Goal: Information Seeking & Learning: Find specific fact

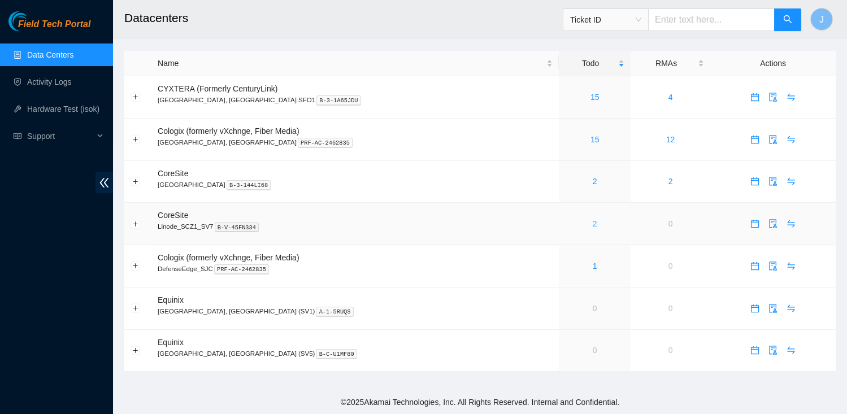
click at [592, 222] on link "2" at bounding box center [594, 223] width 5 height 9
click at [565, 225] on div "3" at bounding box center [594, 223] width 59 height 12
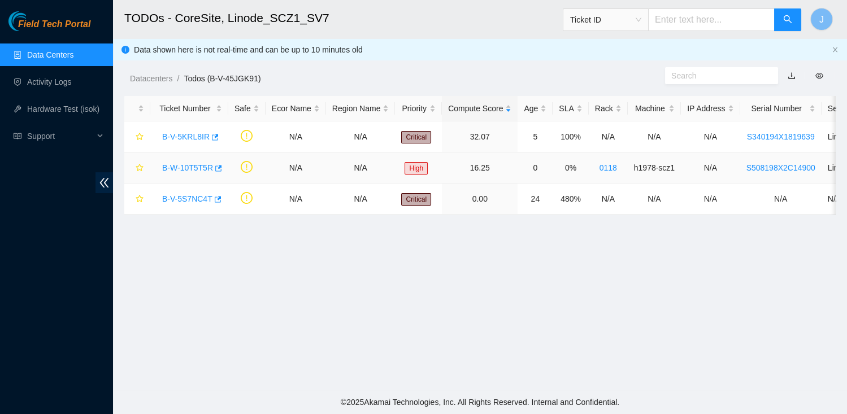
click at [194, 171] on link "B-W-10T5T5R" at bounding box center [187, 167] width 51 height 9
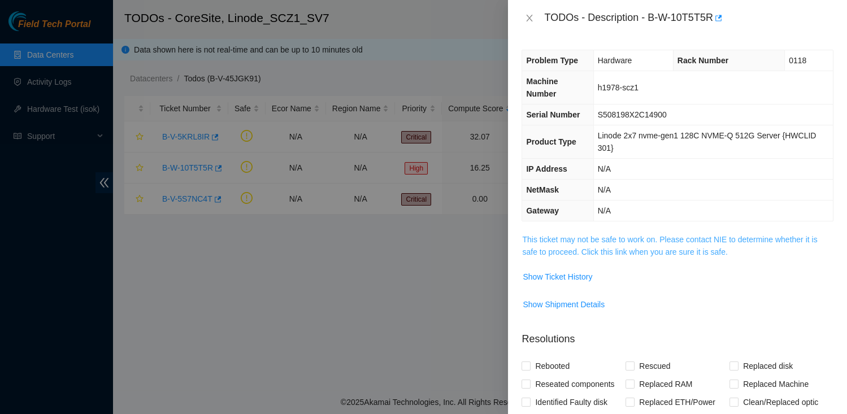
click at [545, 241] on link "This ticket may not be safe to work on. Please contact NIE to determine whether…" at bounding box center [669, 245] width 295 height 21
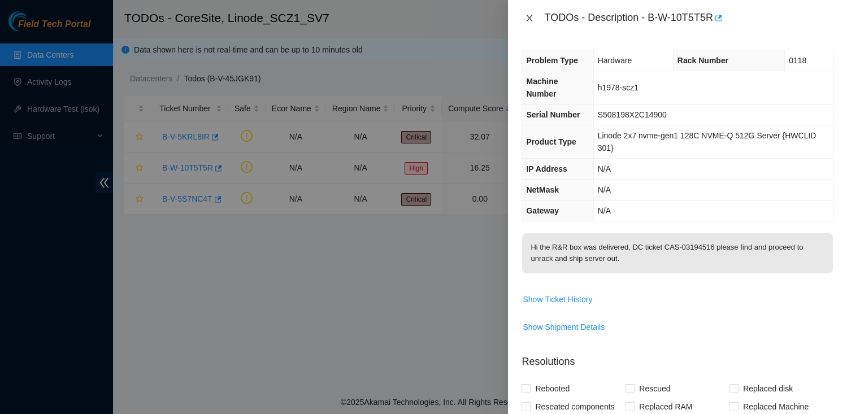
click at [529, 19] on icon "close" at bounding box center [529, 18] width 6 height 7
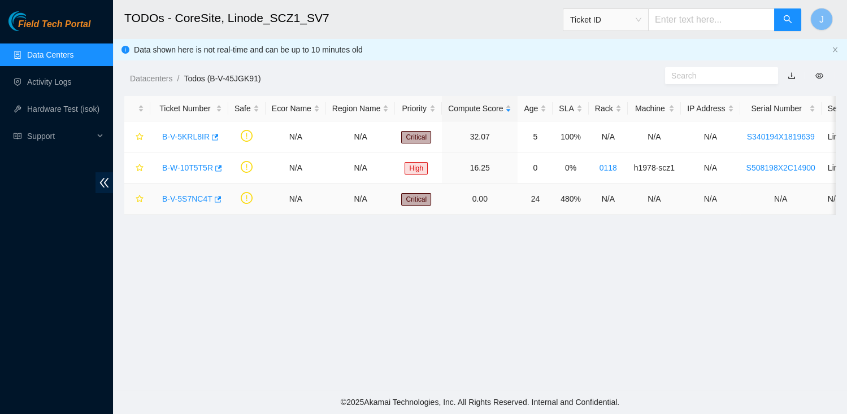
click at [187, 197] on link "B-V-5S7NC4T" at bounding box center [187, 198] width 50 height 9
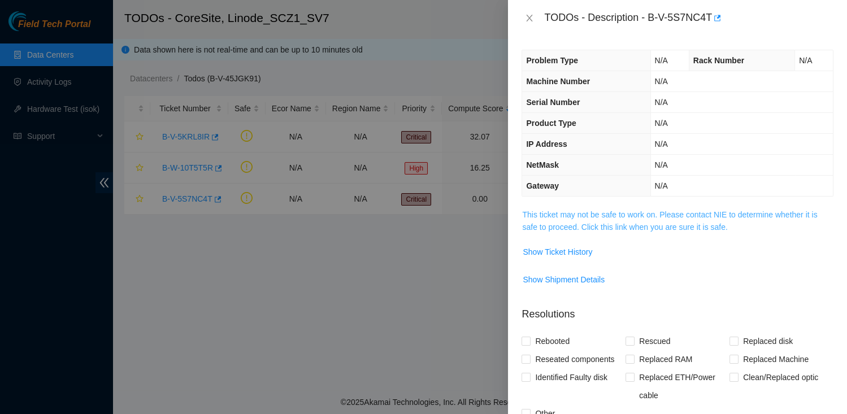
click at [558, 213] on link "This ticket may not be safe to work on. Please contact NIE to determine whether…" at bounding box center [669, 220] width 295 height 21
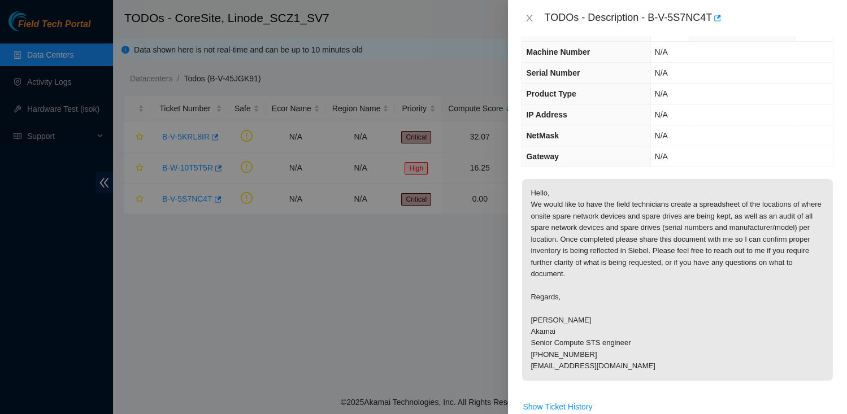
scroll to position [13, 0]
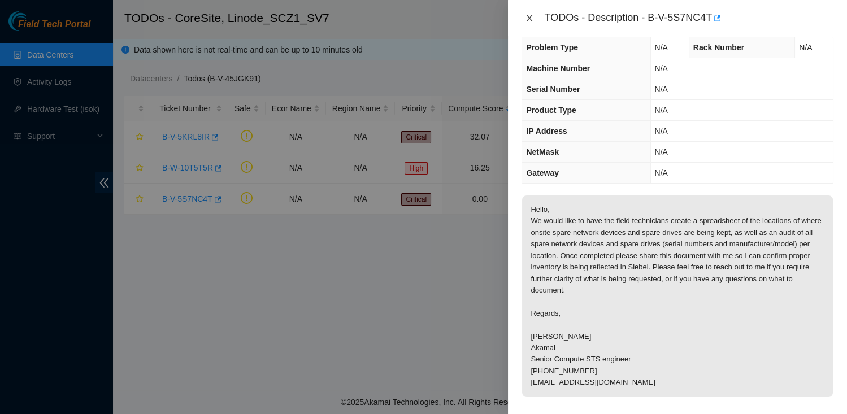
click at [530, 20] on icon "close" at bounding box center [529, 18] width 9 height 9
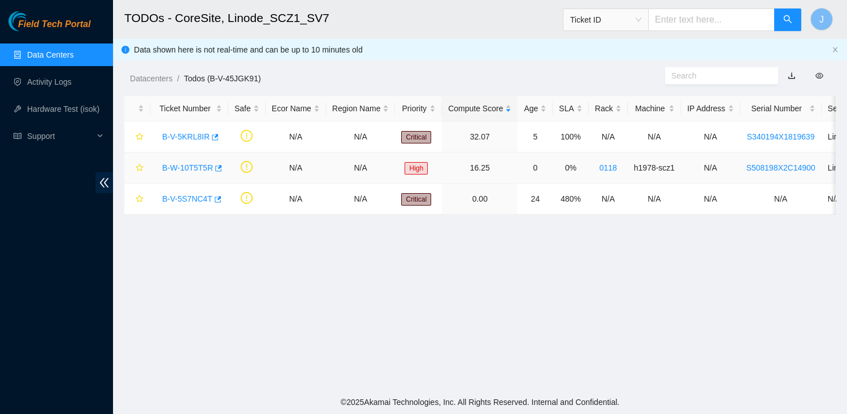
click at [197, 165] on link "B-W-10T5T5R" at bounding box center [187, 167] width 51 height 9
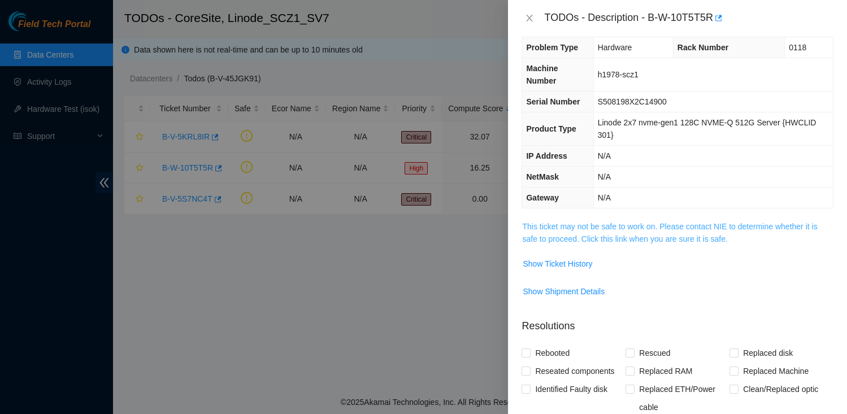
click at [627, 225] on link "This ticket may not be safe to work on. Please contact NIE to determine whether…" at bounding box center [669, 232] width 295 height 21
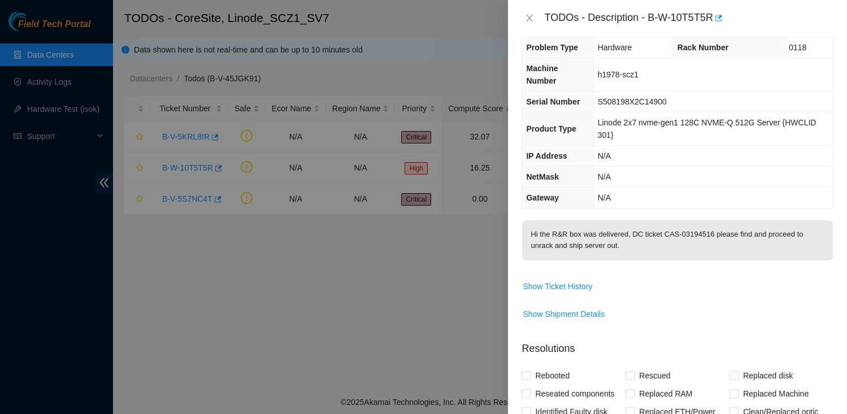
click at [526, 26] on div "TODOs - Description - B-W-10T5T5R" at bounding box center [677, 18] width 312 height 18
click at [529, 16] on icon "close" at bounding box center [529, 18] width 9 height 9
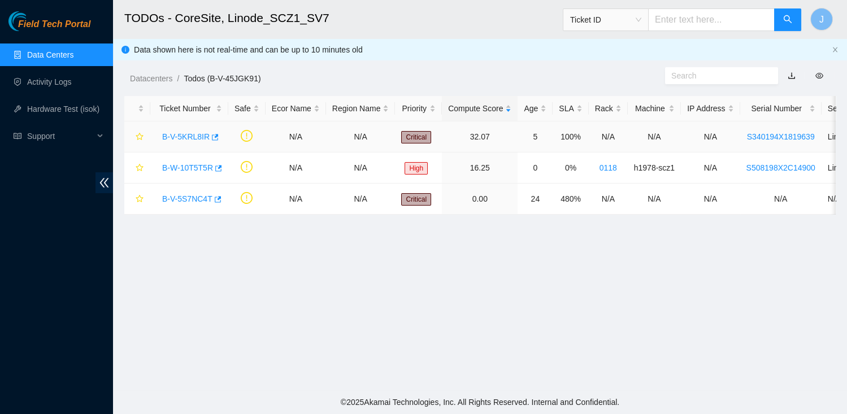
click at [188, 134] on link "B-V-5KRL8IR" at bounding box center [185, 136] width 47 height 9
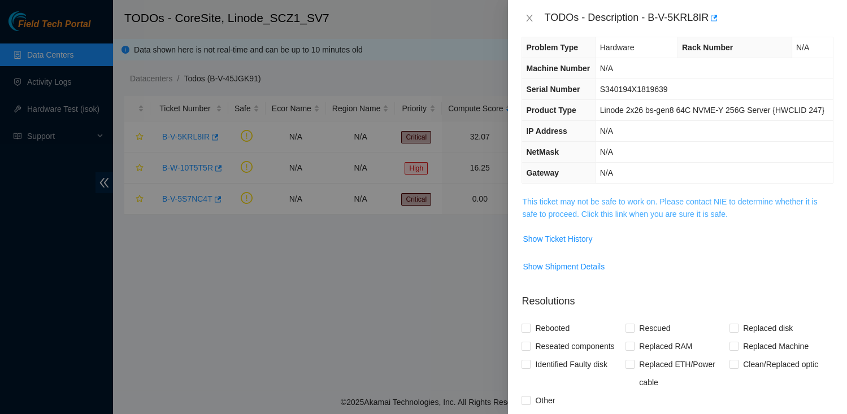
click at [565, 219] on link "This ticket may not be safe to work on. Please contact NIE to determine whether…" at bounding box center [669, 207] width 295 height 21
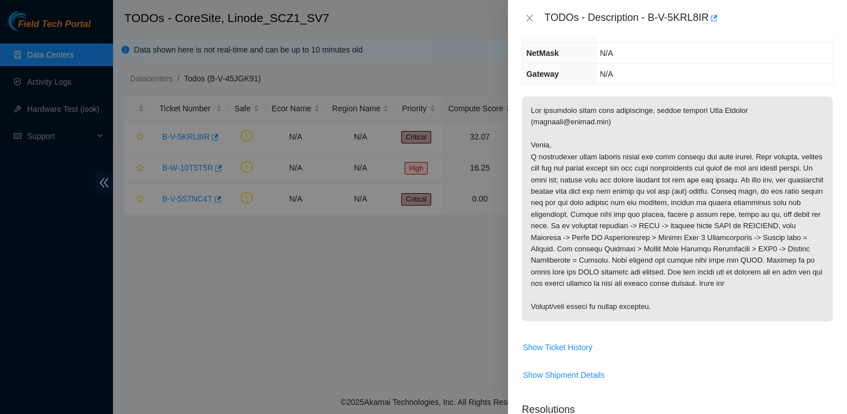
scroll to position [121, 0]
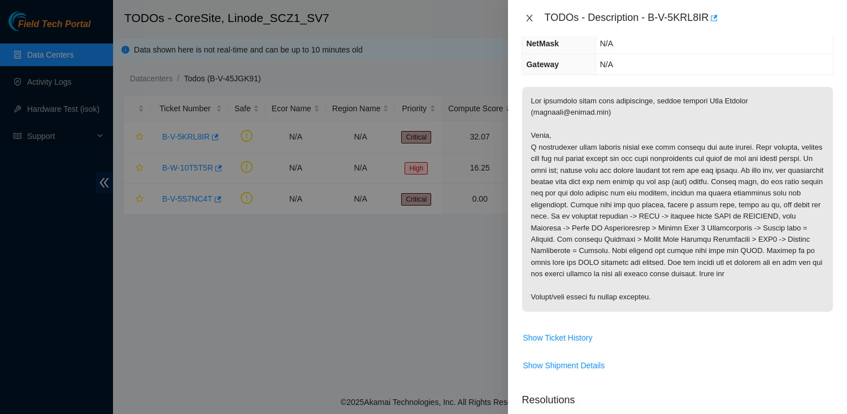
click at [534, 15] on button "Close" at bounding box center [529, 18] width 16 height 11
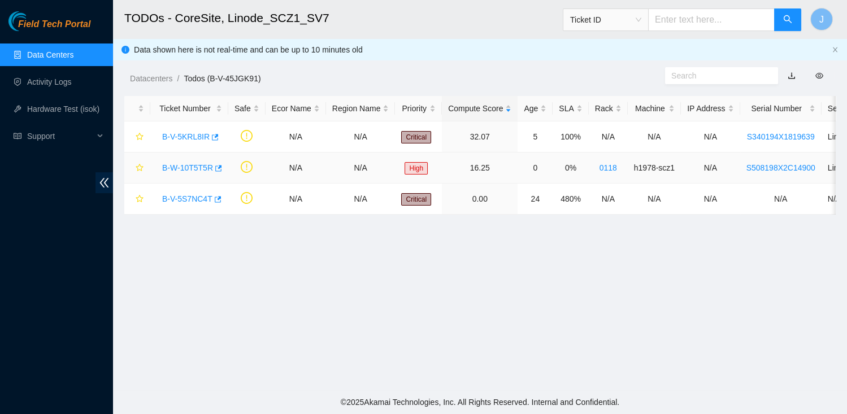
scroll to position [134, 0]
click at [196, 175] on div "B-W-10T5T5R" at bounding box center [189, 168] width 66 height 18
click at [204, 164] on link "B-W-10T5T5R" at bounding box center [187, 167] width 51 height 9
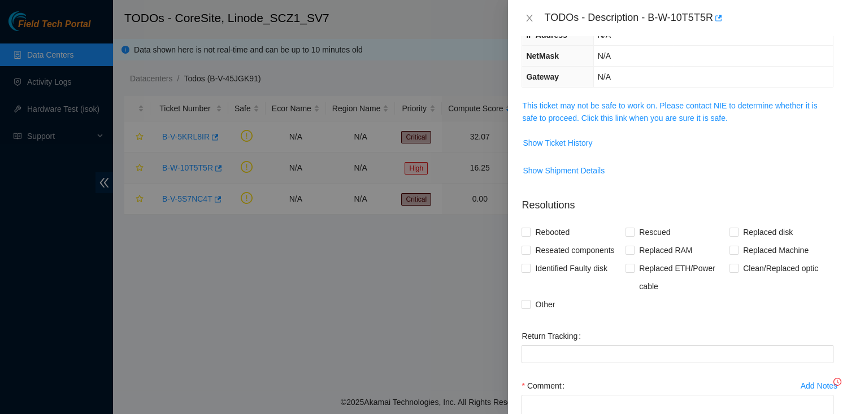
scroll to position [121, 0]
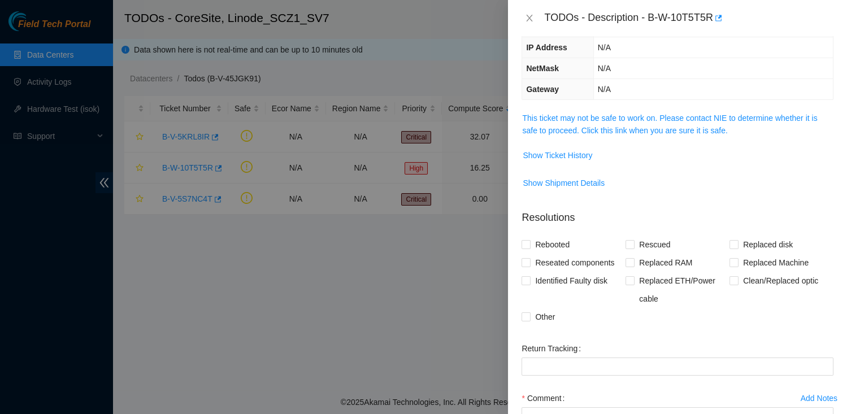
click at [651, 123] on span "This ticket may not be safe to work on. Please contact NIE to determine whether…" at bounding box center [677, 124] width 311 height 25
click at [652, 128] on link "This ticket may not be safe to work on. Please contact NIE to determine whether…" at bounding box center [669, 124] width 295 height 21
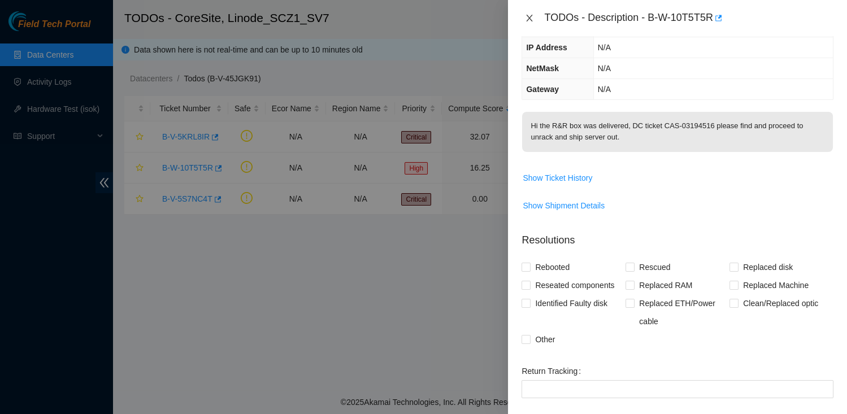
click at [531, 17] on icon "close" at bounding box center [529, 18] width 9 height 9
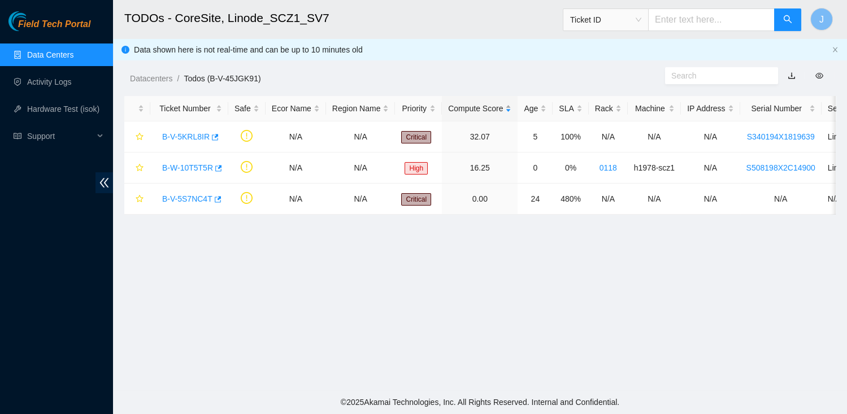
scroll to position [134, 0]
click at [169, 195] on link "B-V-5S7NC4T" at bounding box center [187, 198] width 50 height 9
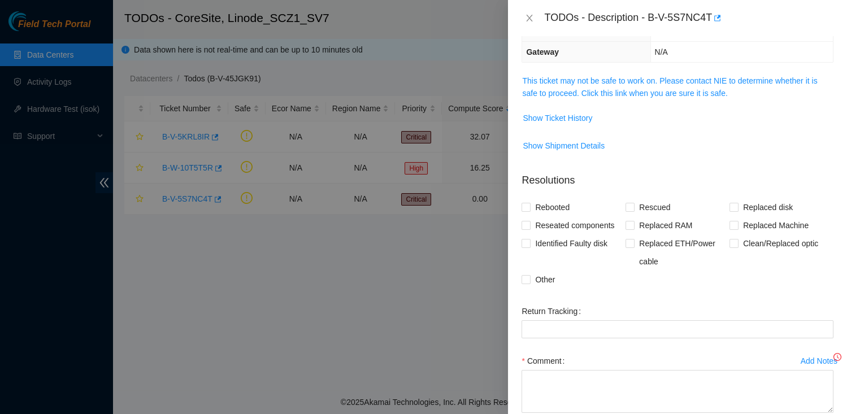
scroll to position [97, 0]
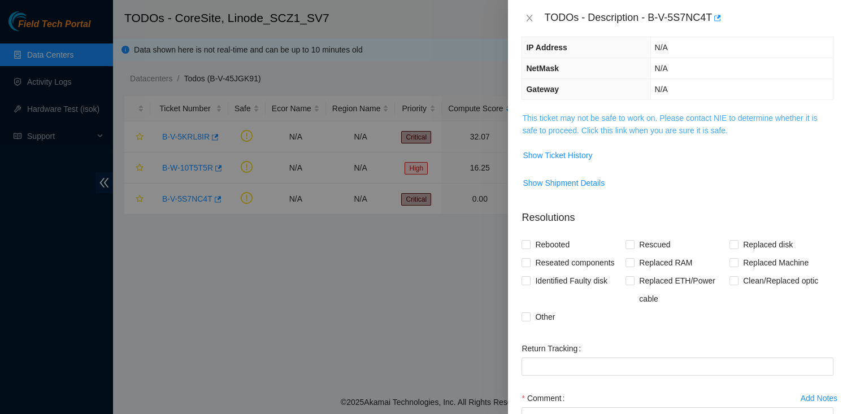
click at [577, 129] on link "This ticket may not be safe to work on. Please contact NIE to determine whether…" at bounding box center [669, 124] width 295 height 21
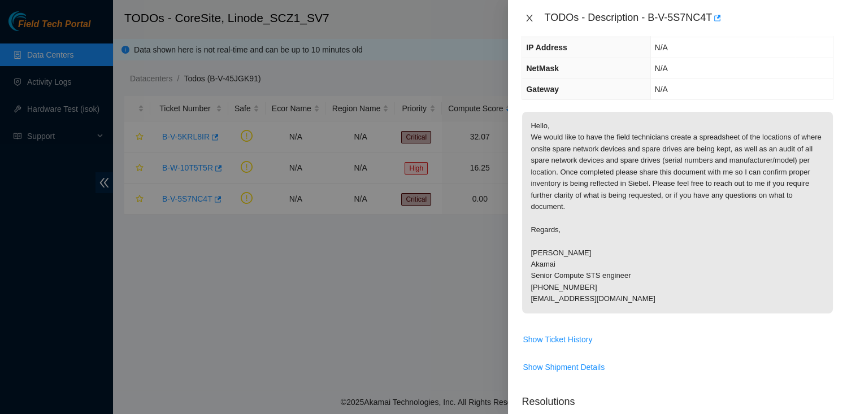
click at [528, 20] on icon "close" at bounding box center [529, 18] width 9 height 9
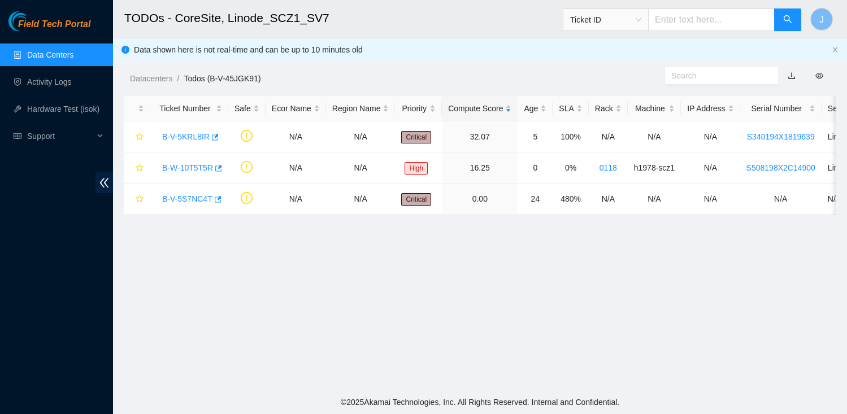
scroll to position [134, 0]
click at [173, 134] on link "B-V-5KRL8IR" at bounding box center [185, 136] width 47 height 9
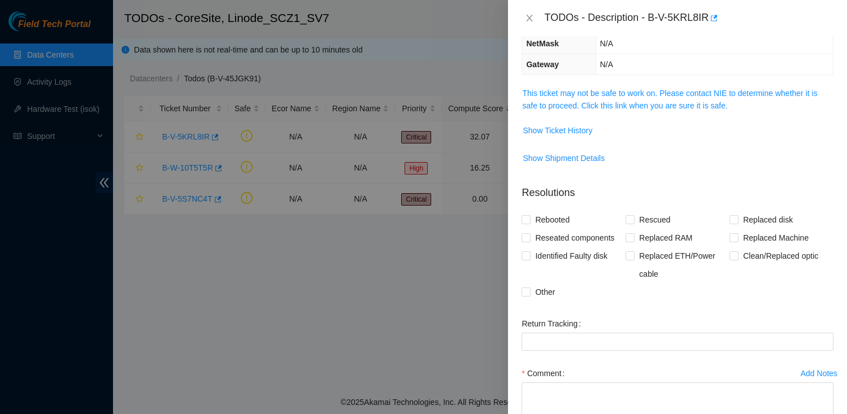
click at [652, 18] on div "TODOs - Description - B-V-5KRL8IR" at bounding box center [688, 18] width 289 height 18
click at [709, 15] on div "TODOs - Description - B-V-5KRL8IR" at bounding box center [688, 18] width 289 height 18
copy div "B-V-5KRL8IR"
click at [652, 110] on link "This ticket may not be safe to work on. Please contact NIE to determine whether…" at bounding box center [669, 99] width 295 height 21
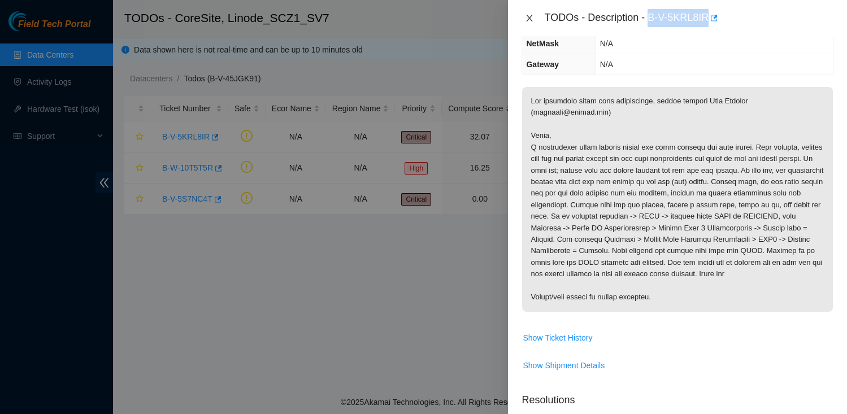
click at [528, 19] on icon "close" at bounding box center [529, 18] width 6 height 7
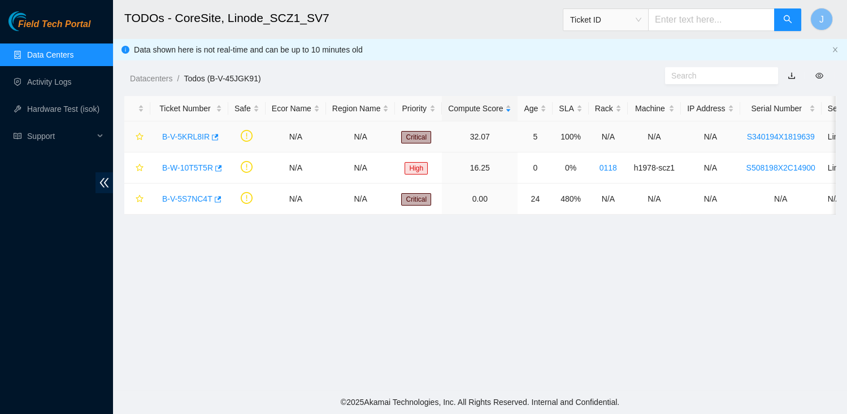
scroll to position [134, 0]
click at [177, 168] on link "B-W-10T5T5R" at bounding box center [187, 167] width 51 height 9
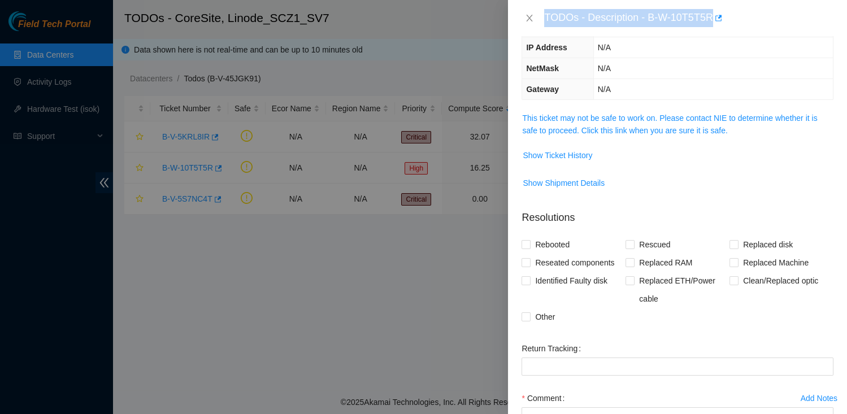
click at [662, 34] on div "TODOs - Description - B-W-10T5T5R" at bounding box center [677, 18] width 339 height 36
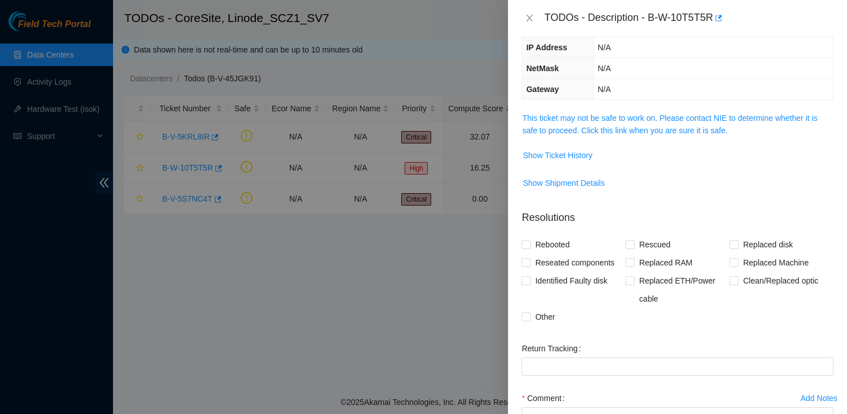
click at [655, 20] on div "TODOs - Description - B-W-10T5T5R" at bounding box center [688, 18] width 289 height 18
click at [650, 18] on div "TODOs - Description - B-W-10T5T5R" at bounding box center [688, 18] width 289 height 18
click at [717, 20] on div "TODOs - Description - B-W-10T5T5R" at bounding box center [688, 18] width 289 height 18
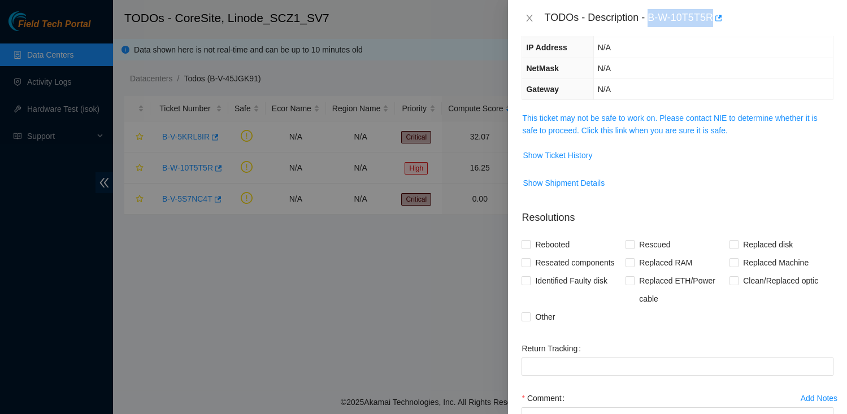
copy div "B-W-10T5T5R"
click at [528, 20] on icon "close" at bounding box center [529, 18] width 9 height 9
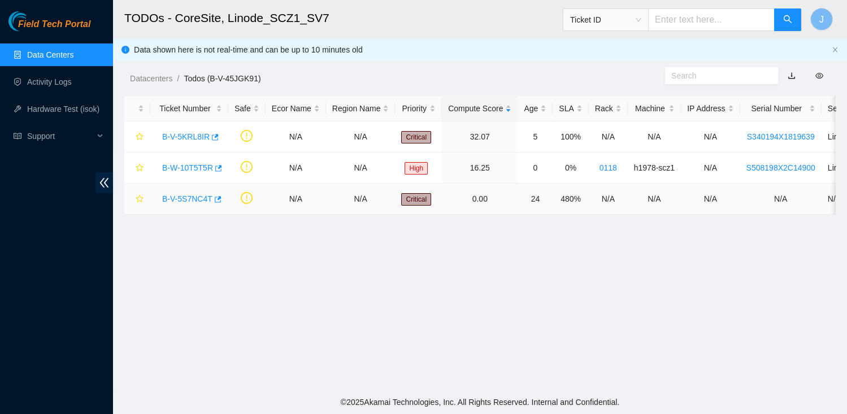
click at [207, 197] on link "B-V-5S7NC4T" at bounding box center [187, 198] width 50 height 9
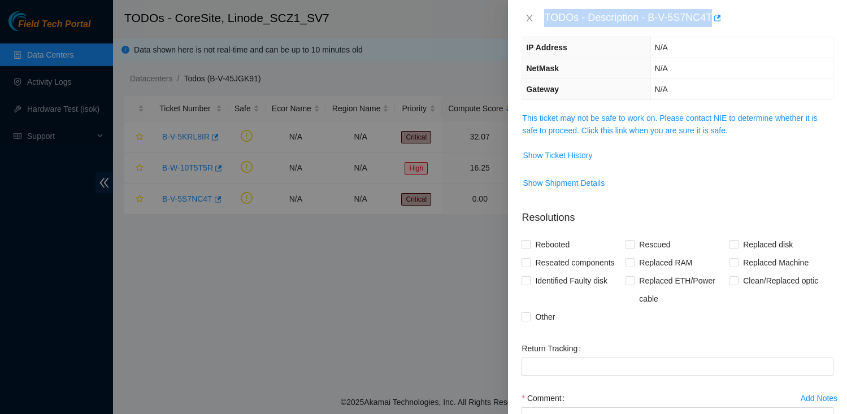
click at [647, 15] on div "TODOs - Description - B-V-5S7NC4T" at bounding box center [688, 18] width 289 height 18
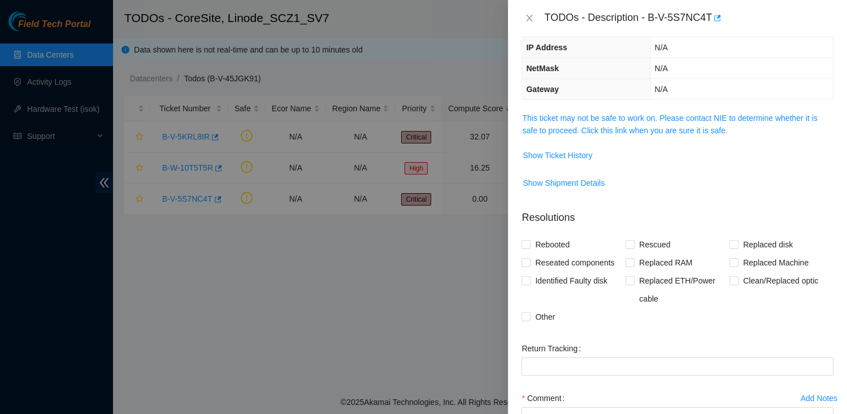
click at [652, 17] on div "TODOs - Description - B-V-5S7NC4T" at bounding box center [688, 18] width 289 height 18
click at [715, 15] on div "TODOs - Description - B-V-5S7NC4T" at bounding box center [688, 18] width 289 height 18
copy div "B-V-5S7NC4T"
click at [531, 19] on icon "close" at bounding box center [529, 18] width 9 height 9
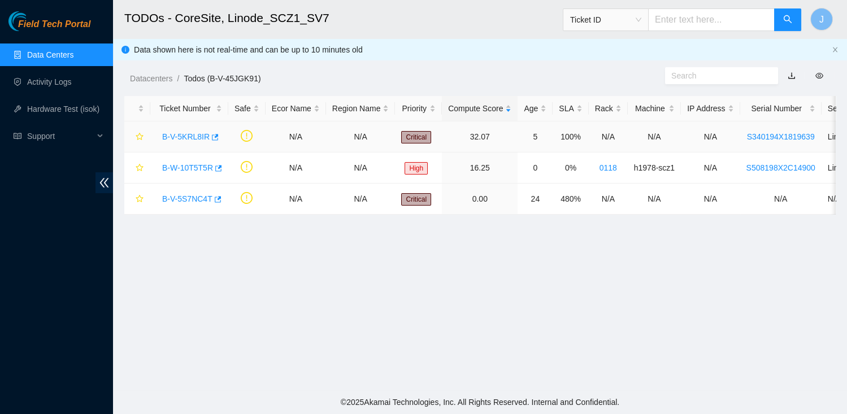
scroll to position [134, 0]
click at [190, 140] on link "B-V-5KRL8IR" at bounding box center [185, 136] width 47 height 9
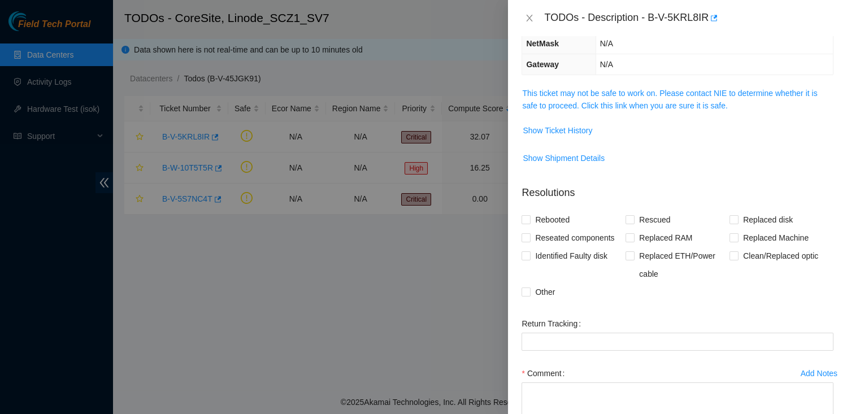
click at [568, 112] on span "This ticket may not be safe to work on. Please contact NIE to determine whether…" at bounding box center [677, 99] width 311 height 25
click at [568, 110] on link "This ticket may not be safe to work on. Please contact NIE to determine whether…" at bounding box center [669, 99] width 295 height 21
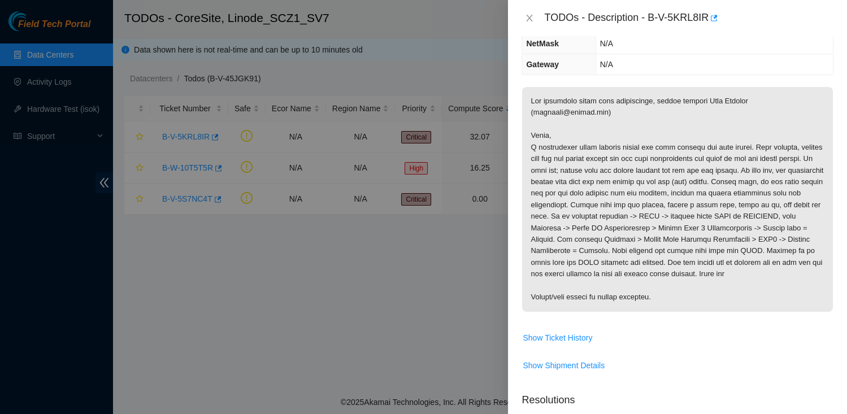
click at [532, 171] on p at bounding box center [677, 199] width 311 height 225
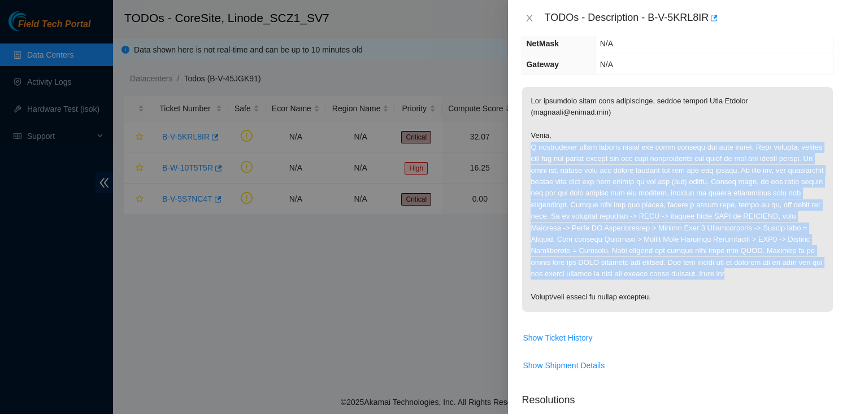
click at [613, 306] on p at bounding box center [677, 199] width 311 height 225
copy p "A replacement block storage server has been shipped for this ticket. Once locat…"
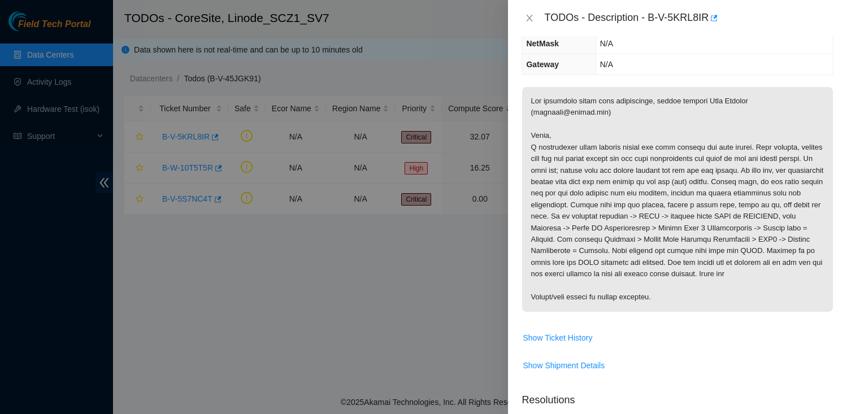
click at [723, 121] on p at bounding box center [677, 199] width 311 height 225
click at [745, 124] on p at bounding box center [677, 199] width 311 height 225
click at [613, 135] on p at bounding box center [677, 199] width 311 height 225
copy p "[PERSON_NAME] ([EMAIL_ADDRESS][DOMAIN_NAME])"
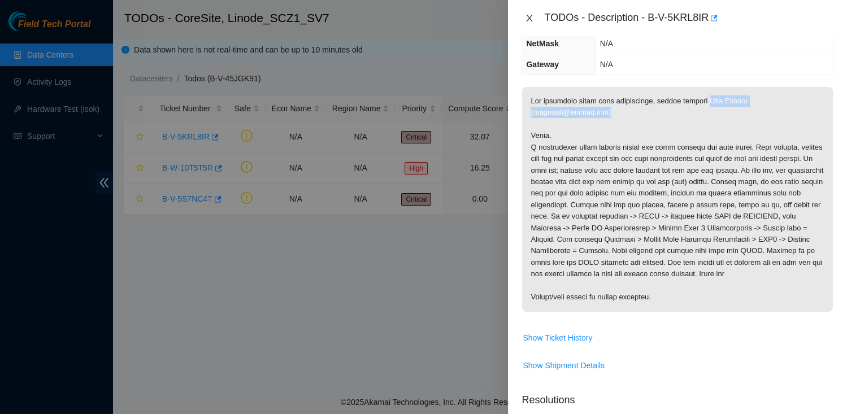
click at [533, 15] on icon "close" at bounding box center [529, 18] width 9 height 9
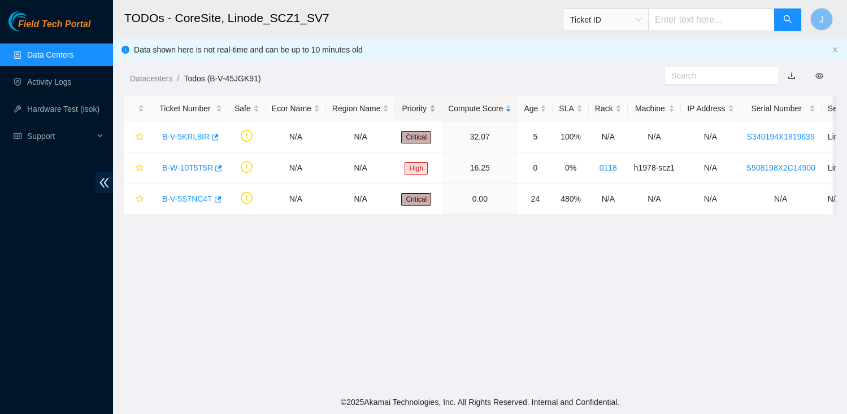
scroll to position [134, 0]
click at [187, 200] on link "B-V-5S7NC4T" at bounding box center [187, 198] width 50 height 9
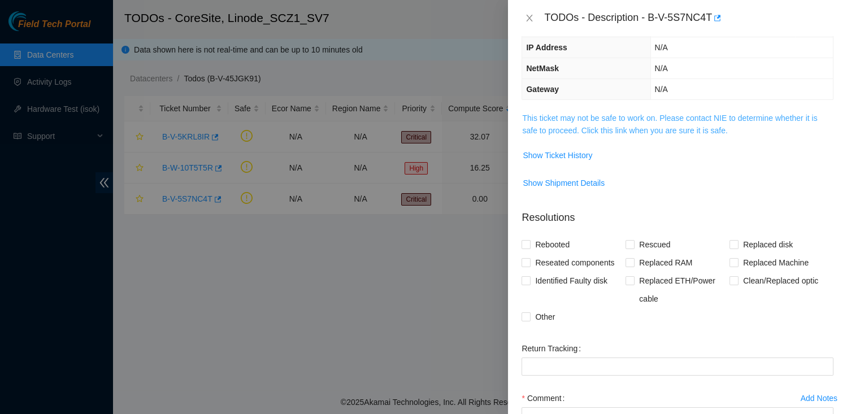
click at [559, 124] on link "This ticket may not be safe to work on. Please contact NIE to determine whether…" at bounding box center [669, 124] width 295 height 21
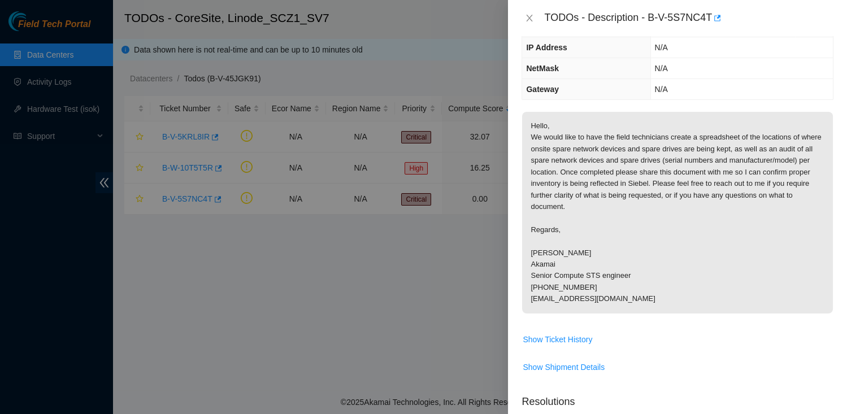
click at [537, 135] on p "Hello, We would like to have the field technicians create a spreadsheet of the …" at bounding box center [677, 213] width 311 height 202
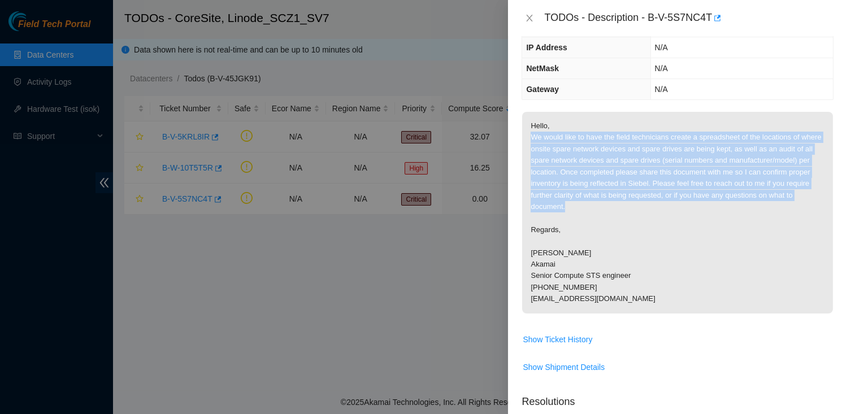
click at [666, 204] on p "Hello, We would like to have the field technicians create a spreadsheet of the …" at bounding box center [677, 213] width 311 height 202
copy p "We would like to have the field technicians create a spreadsheet of the locatio…"
click at [544, 249] on p "Hello, We would like to have the field technicians create a spreadsheet of the …" at bounding box center [677, 213] width 311 height 202
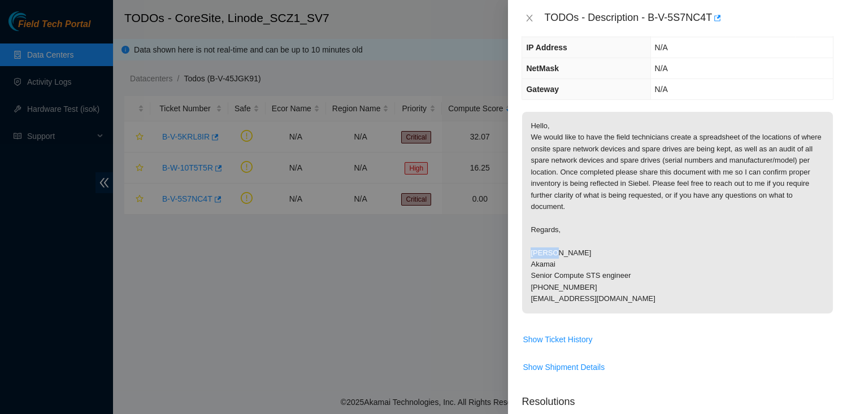
click at [544, 249] on p "Hello, We would like to have the field technicians create a spreadsheet of the …" at bounding box center [677, 213] width 311 height 202
click at [599, 248] on p "Hello, We would like to have the field technicians create a spreadsheet of the …" at bounding box center [677, 213] width 311 height 202
copy p "[PERSON_NAME]"
click at [548, 298] on p "Hello, We would like to have the field technicians create a spreadsheet of the …" at bounding box center [677, 213] width 311 height 202
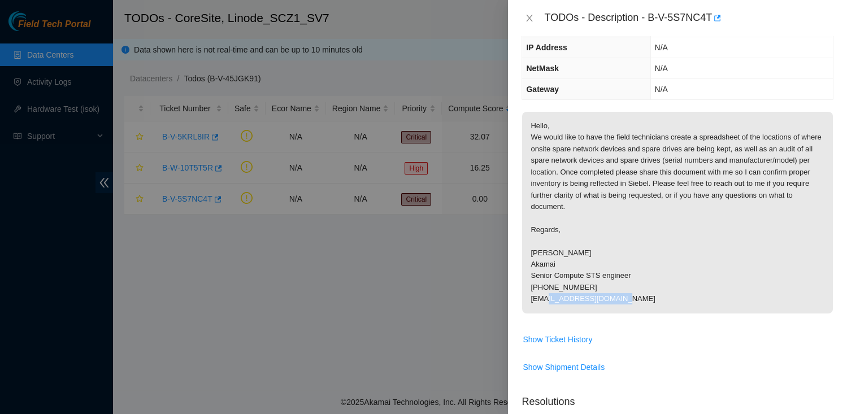
click at [608, 298] on p "Hello, We would like to have the field technicians create a spreadsheet of the …" at bounding box center [677, 213] width 311 height 202
copy p "[EMAIL_ADDRESS][DOMAIN_NAME]"
click at [530, 17] on icon "close" at bounding box center [529, 18] width 9 height 9
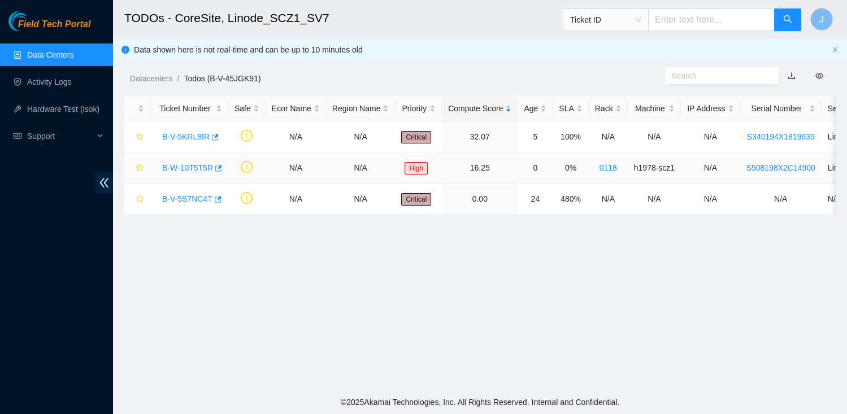
click at [197, 171] on link "B-W-10T5T5R" at bounding box center [187, 167] width 51 height 9
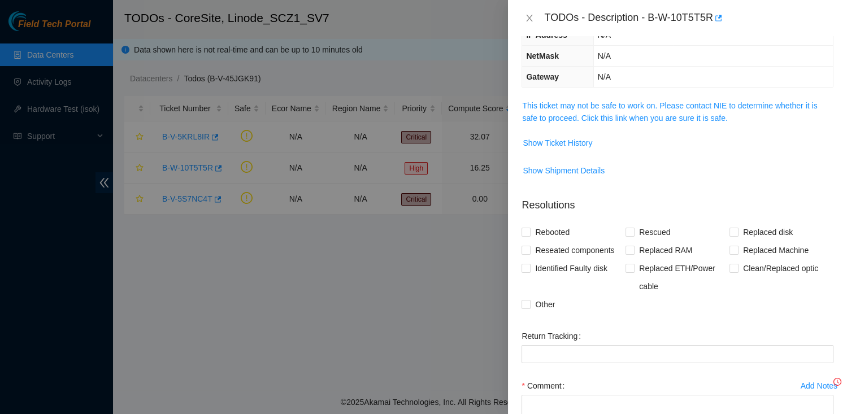
scroll to position [121, 0]
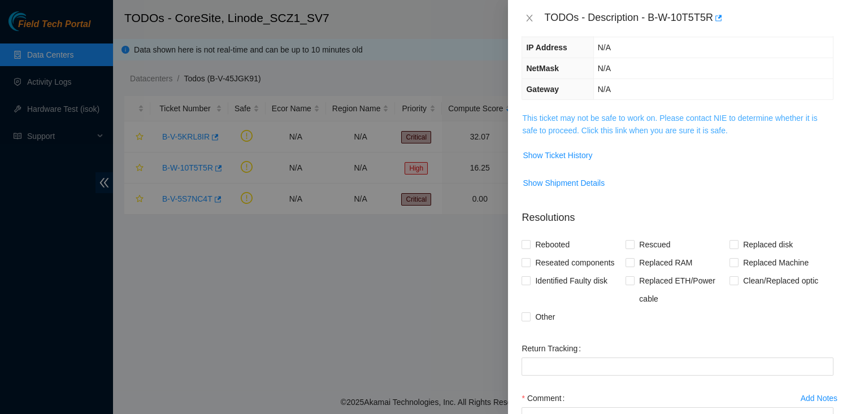
click at [565, 114] on link "This ticket may not be safe to work on. Please contact NIE to determine whether…" at bounding box center [669, 124] width 295 height 21
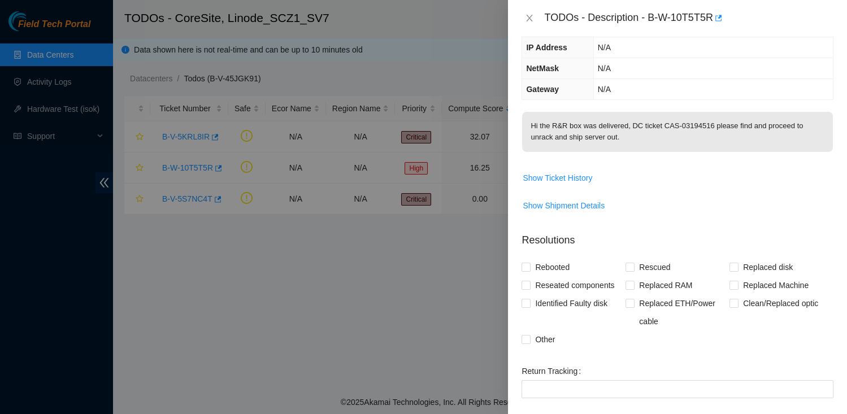
click at [542, 124] on p "Hi the R&R box was delivered, DC ticket CAS-03194516 please find and proceed to…" at bounding box center [677, 132] width 311 height 40
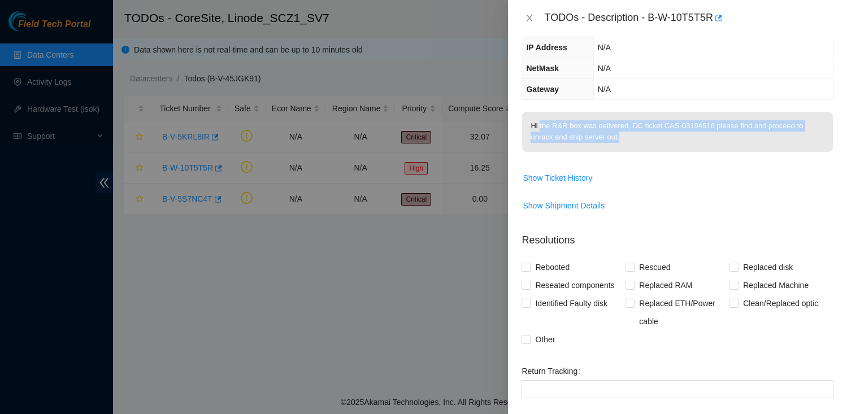
click at [621, 137] on p "Hi the R&R box was delivered, DC ticket CAS-03194516 please find and proceed to…" at bounding box center [677, 132] width 311 height 40
copy p "the R&R box was delivered, DC ticket CAS-03194516 please find and proceed to un…"
click at [633, 144] on p "Hi the R&R box was delivered, DC ticket CAS-03194516 please find and proceed to…" at bounding box center [677, 132] width 311 height 40
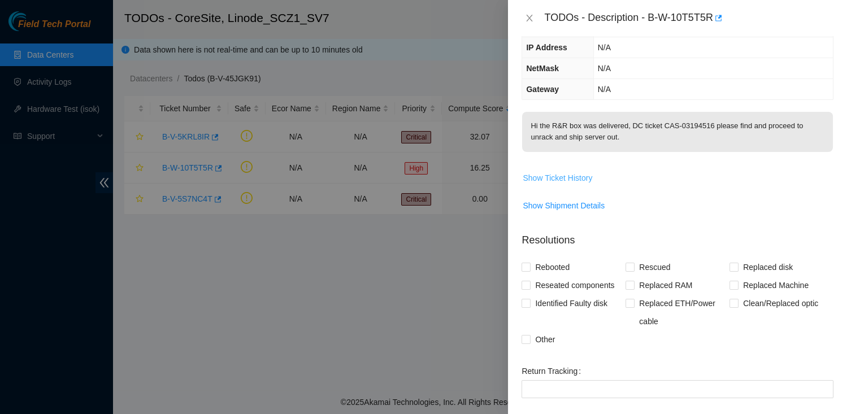
click at [586, 174] on span "Show Ticket History" at bounding box center [556, 178] width 69 height 12
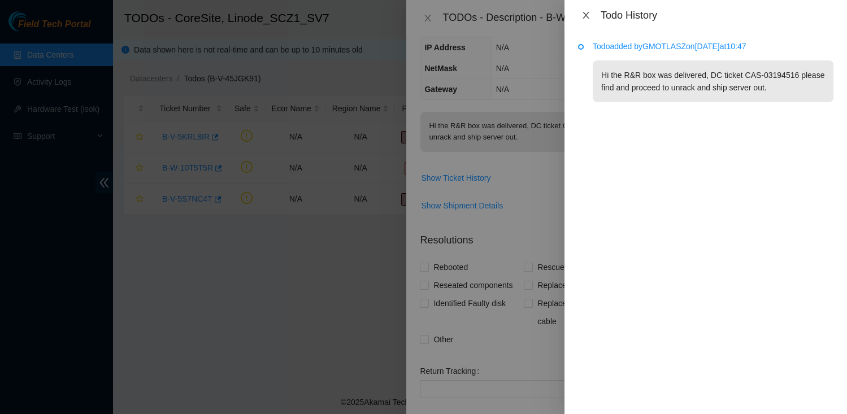
click at [584, 18] on icon "close" at bounding box center [585, 15] width 9 height 9
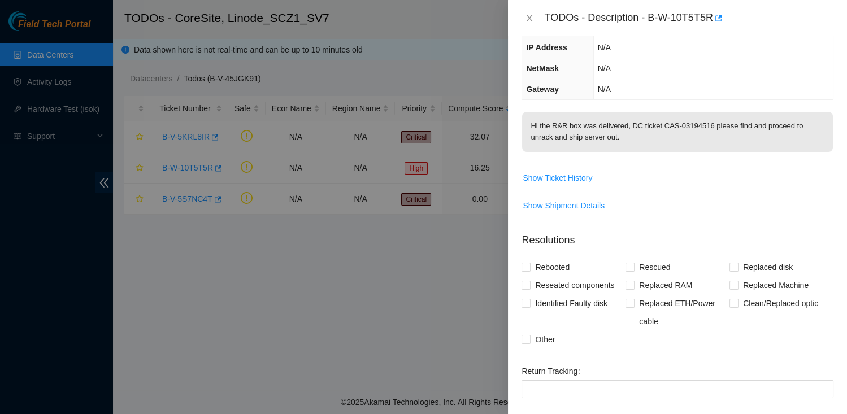
scroll to position [0, 0]
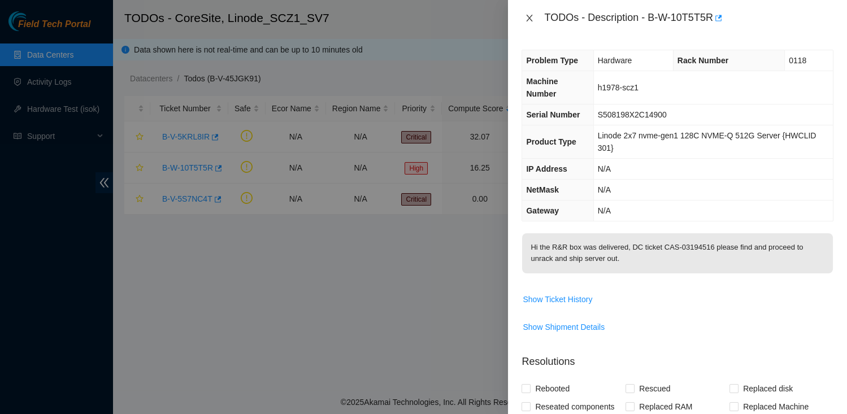
click at [522, 19] on button "Close" at bounding box center [529, 18] width 16 height 11
